Goal: Transaction & Acquisition: Obtain resource

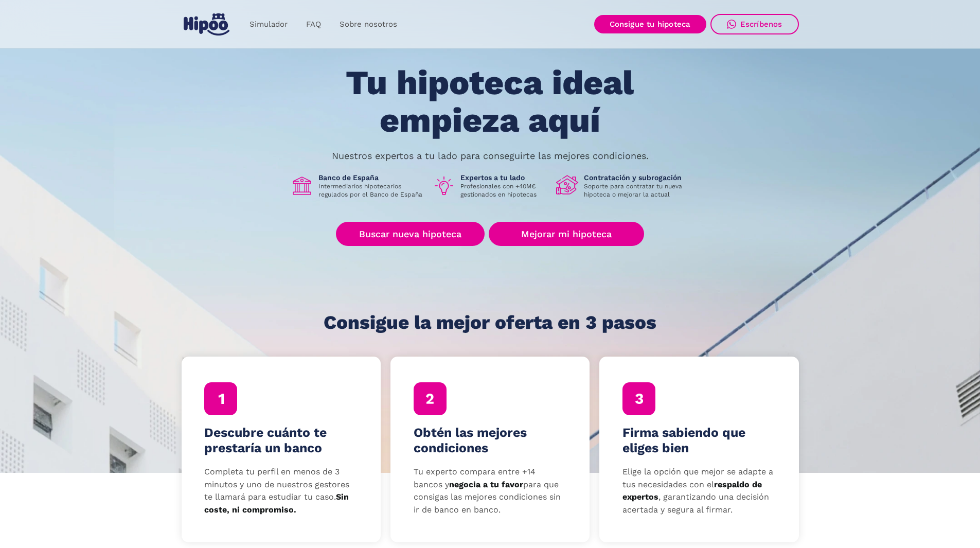
scroll to position [51, 0]
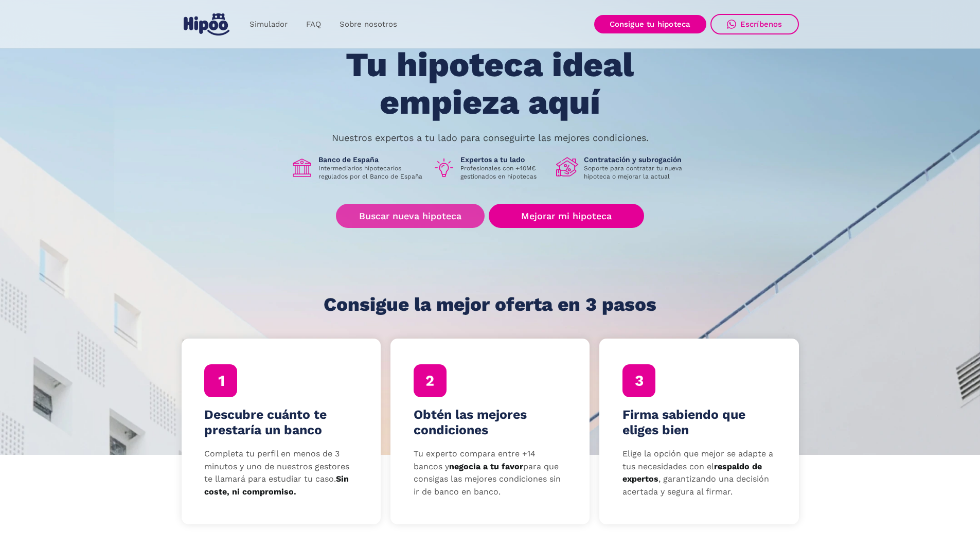
click at [442, 220] on link "Buscar nueva hipoteca" at bounding box center [410, 216] width 149 height 24
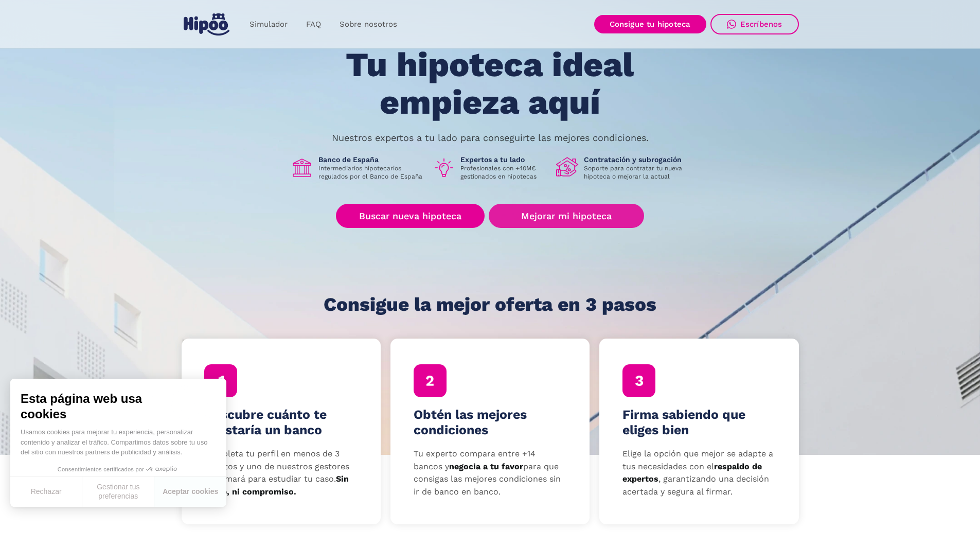
click at [592, 223] on link "Mejorar mi hipoteca" at bounding box center [566, 216] width 155 height 24
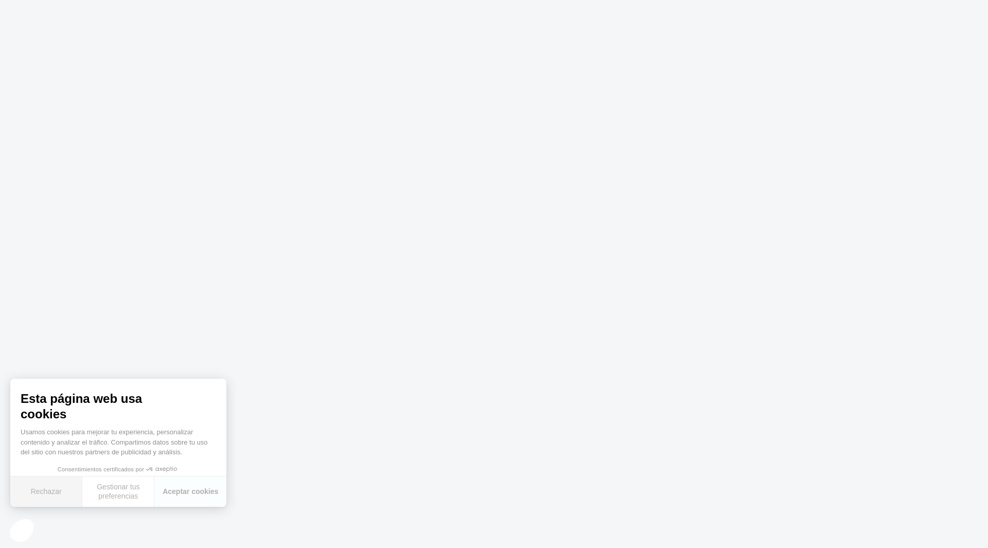
click at [53, 493] on button "Rechazar" at bounding box center [46, 491] width 72 height 30
